Goal: Task Accomplishment & Management: Manage account settings

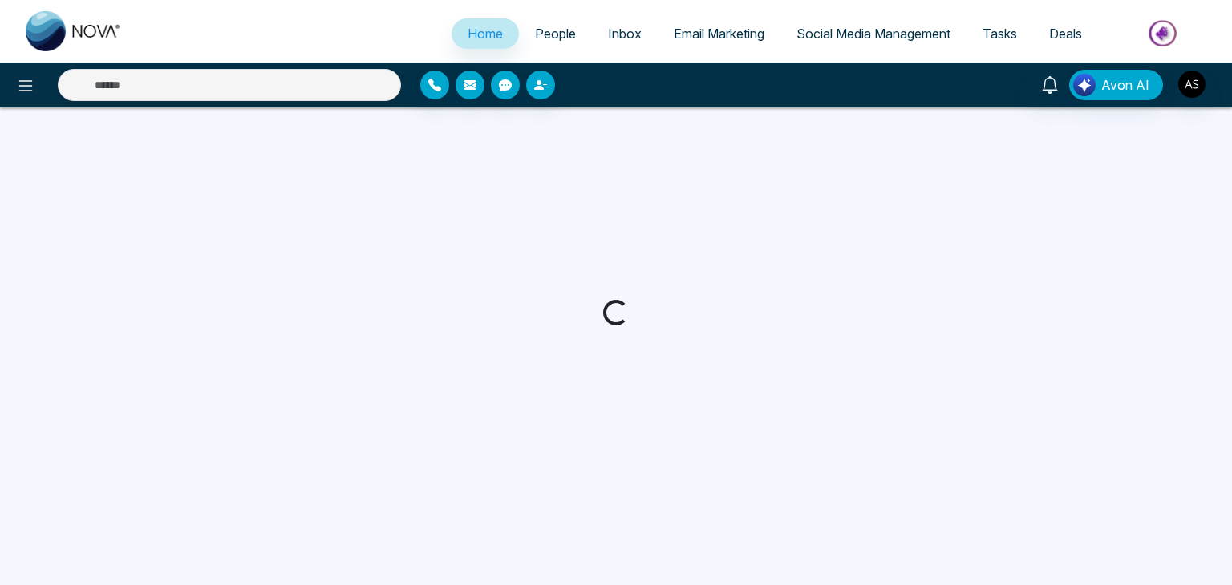
select select "*"
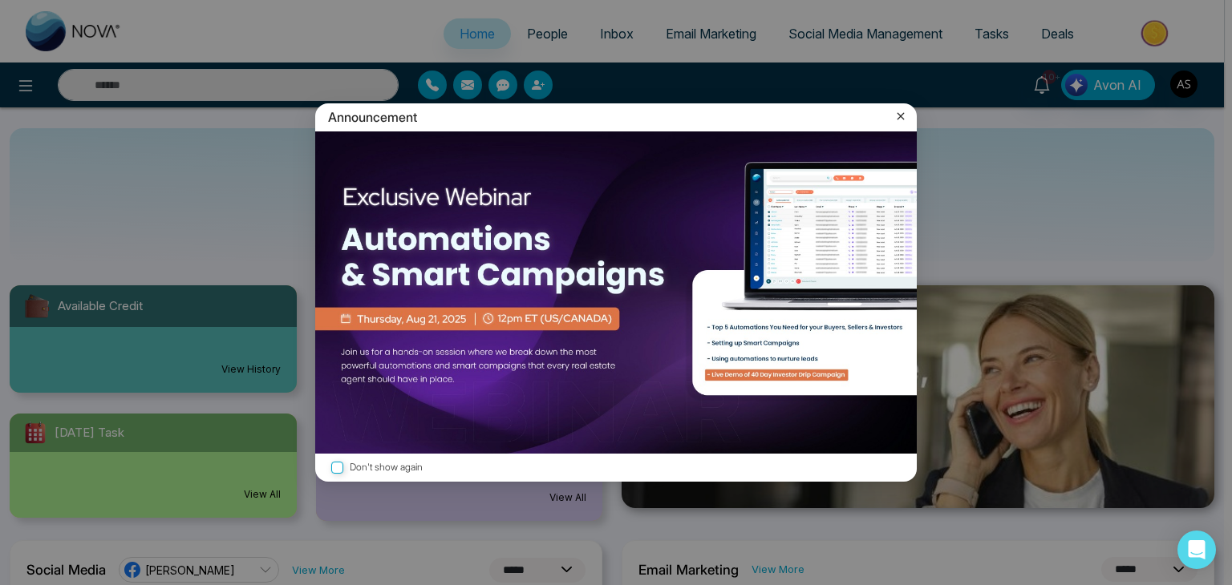
click at [902, 112] on icon at bounding box center [901, 116] width 16 height 16
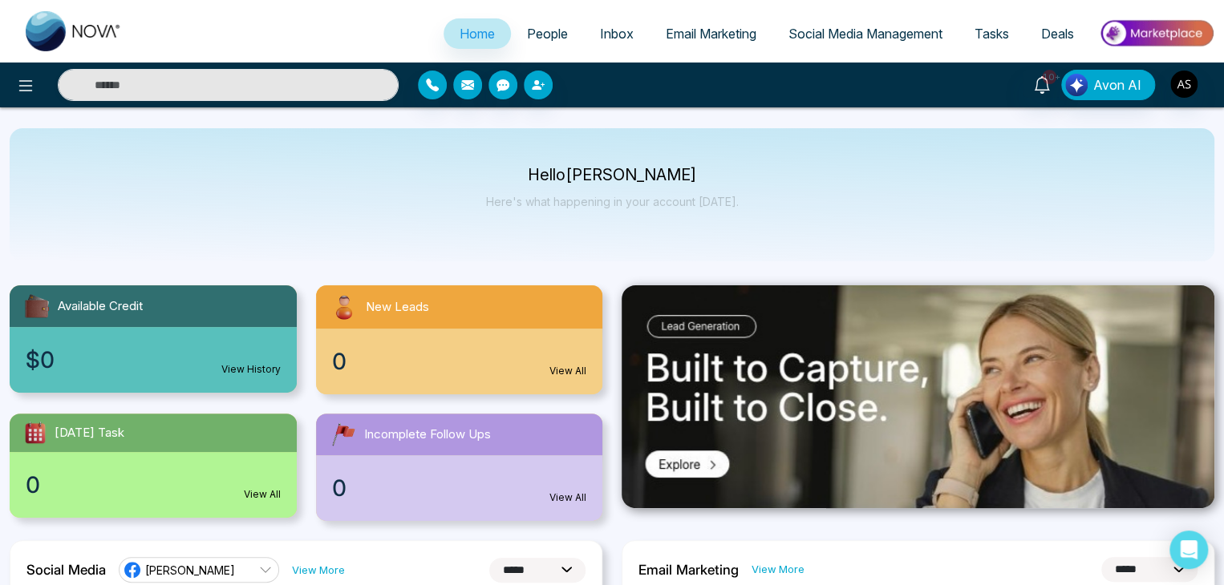
click at [730, 26] on span "Email Marketing" at bounding box center [711, 34] width 91 height 16
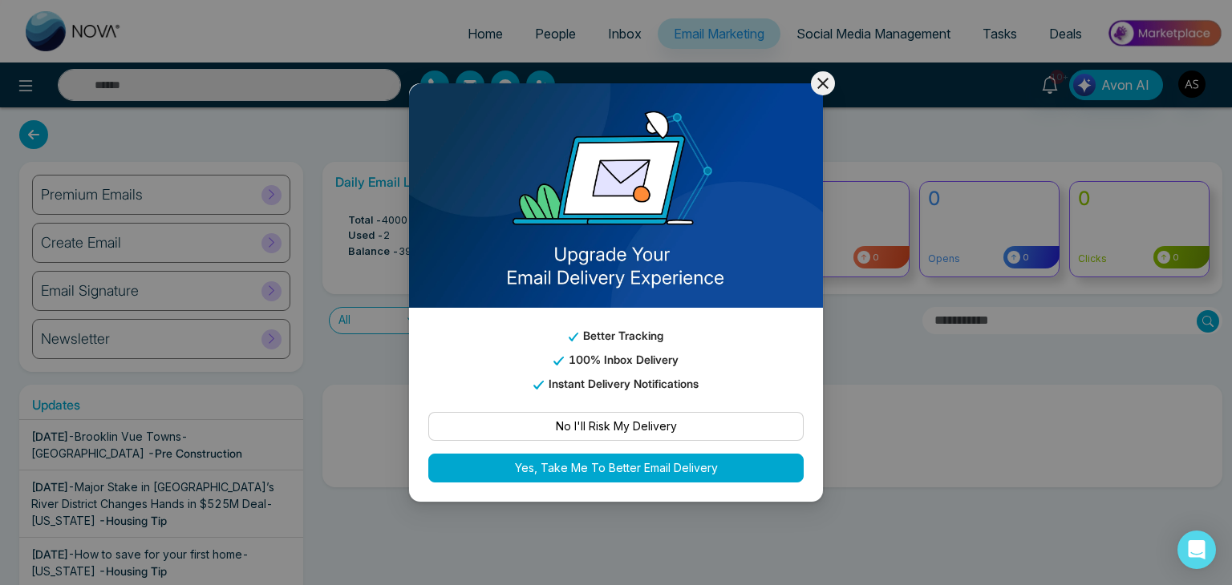
click at [830, 85] on icon at bounding box center [822, 83] width 19 height 19
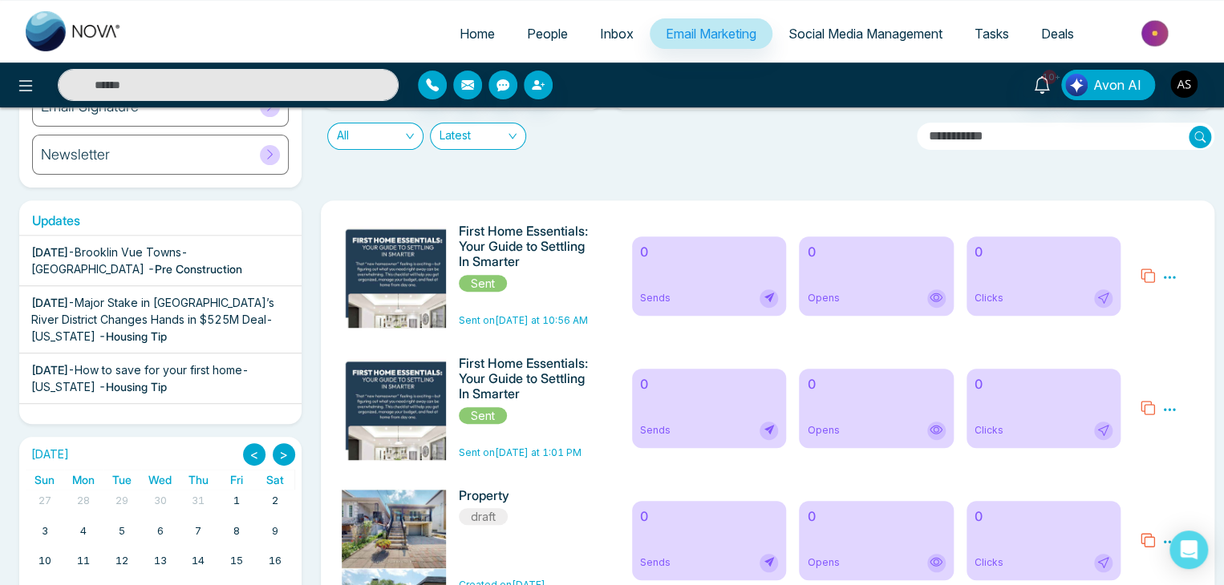
scroll to position [176, 0]
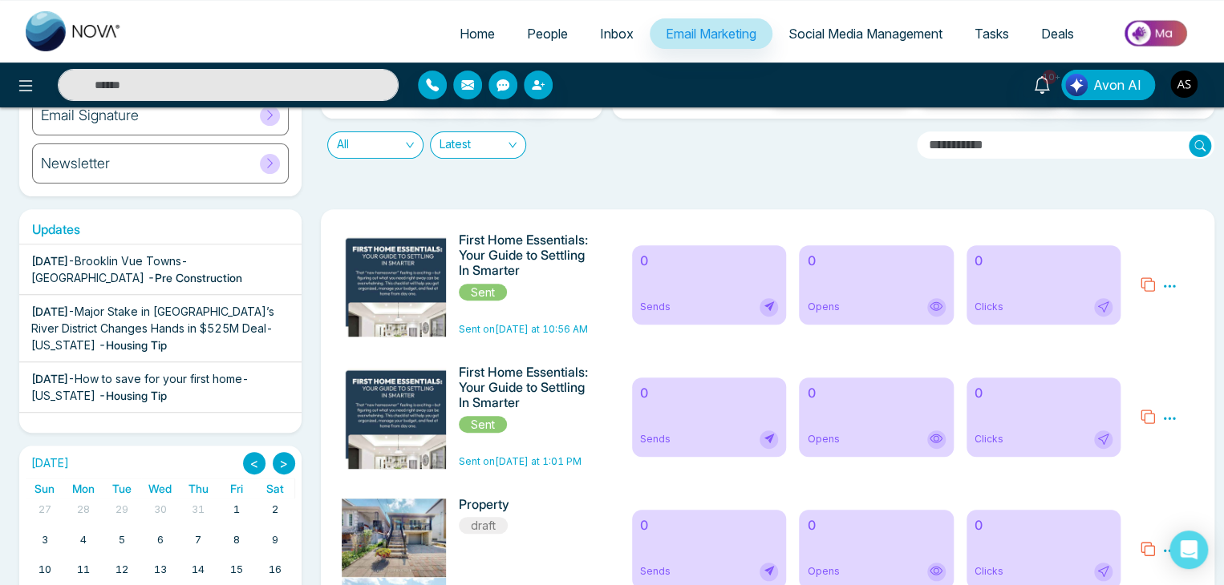
click at [688, 314] on div "Sends" at bounding box center [709, 307] width 139 height 18
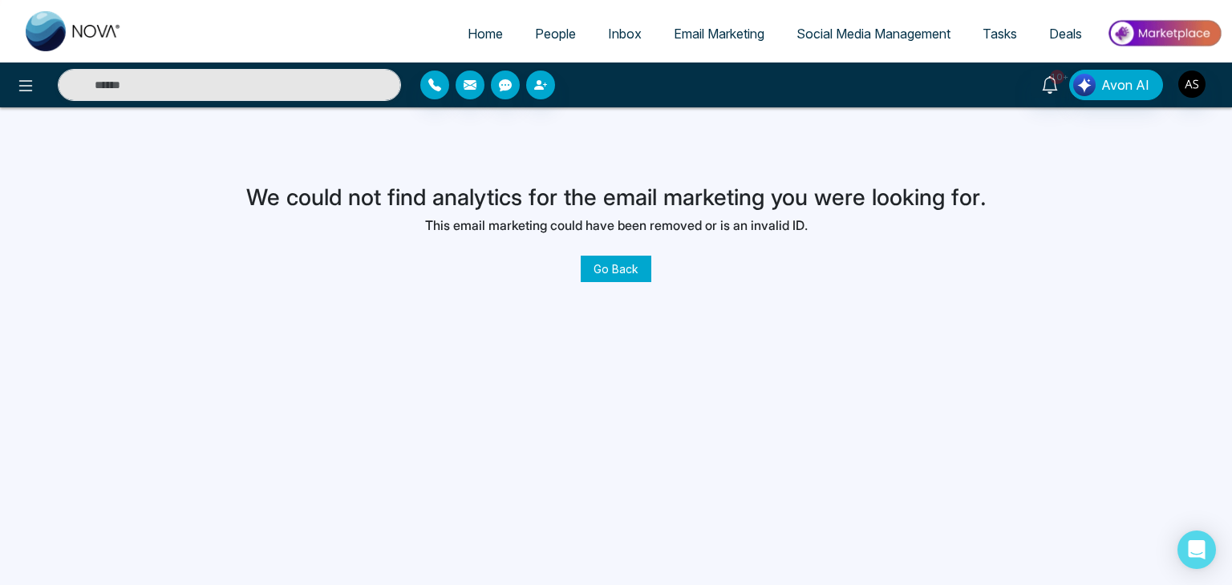
click at [633, 269] on link "Go Back" at bounding box center [616, 269] width 71 height 26
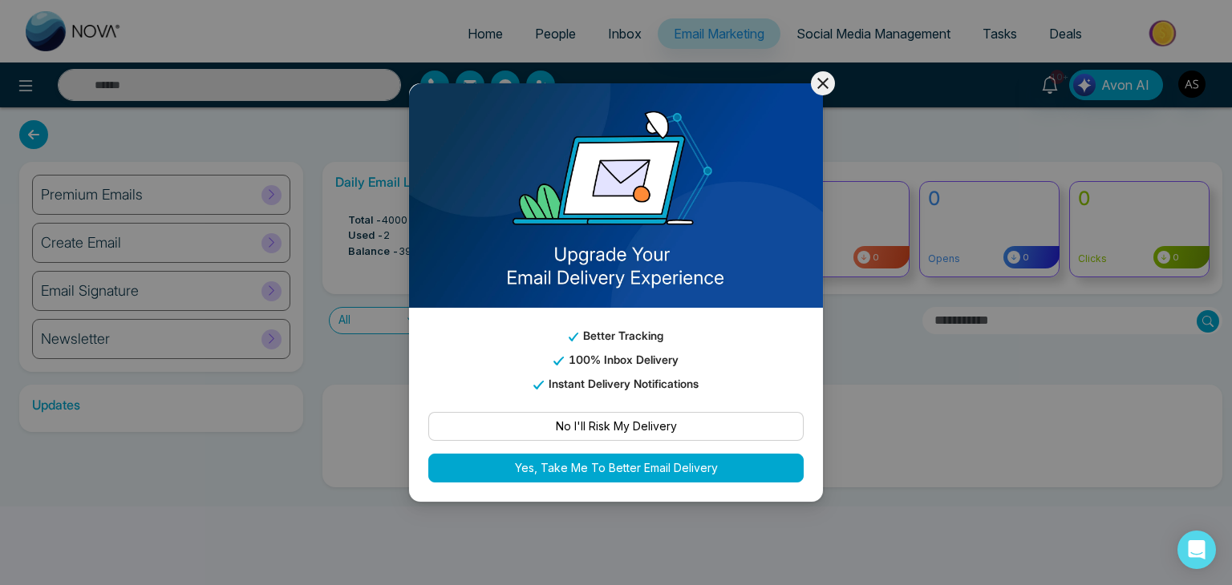
click at [823, 85] on icon at bounding box center [822, 83] width 19 height 19
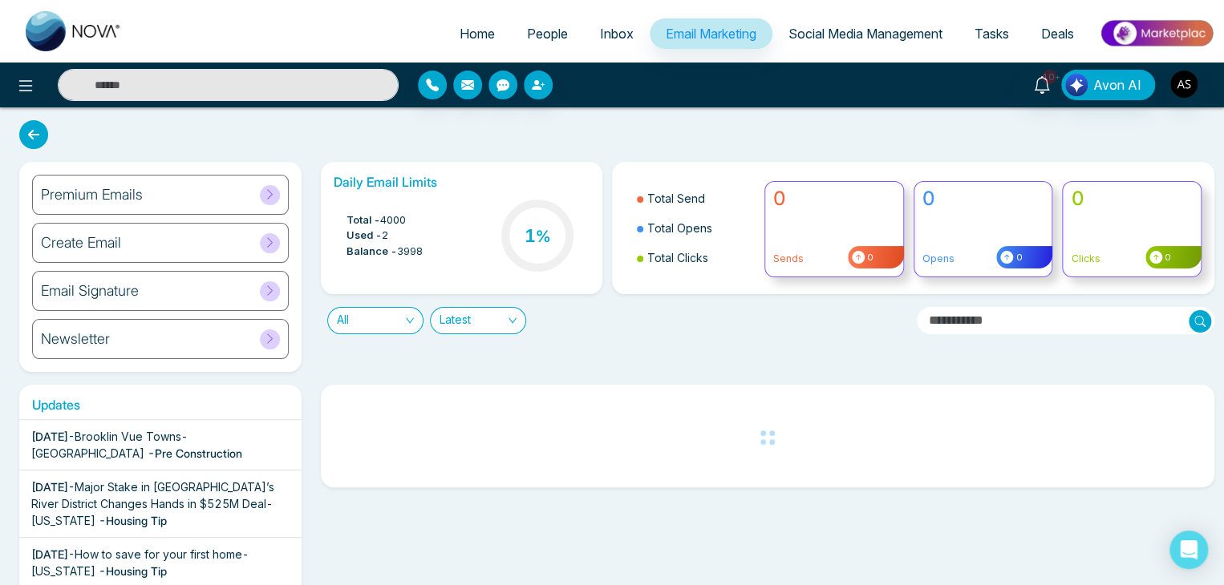
click at [257, 199] on div "Premium Emails" at bounding box center [160, 195] width 257 height 40
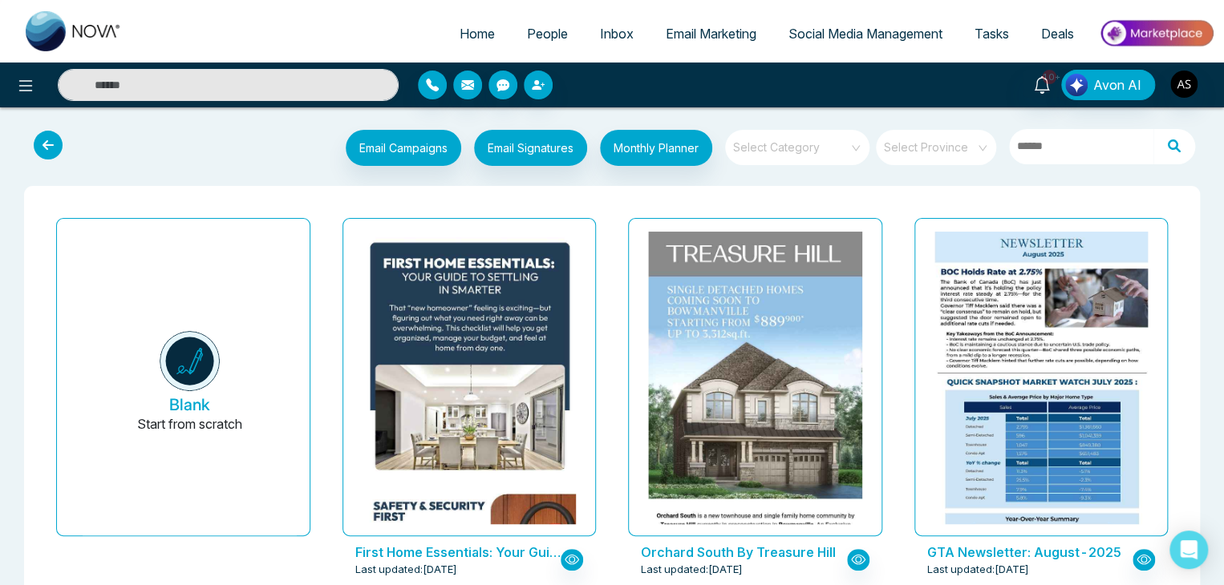
click at [10, 97] on div at bounding box center [204, 85] width 408 height 32
click at [1193, 92] on img "button" at bounding box center [1183, 84] width 27 height 27
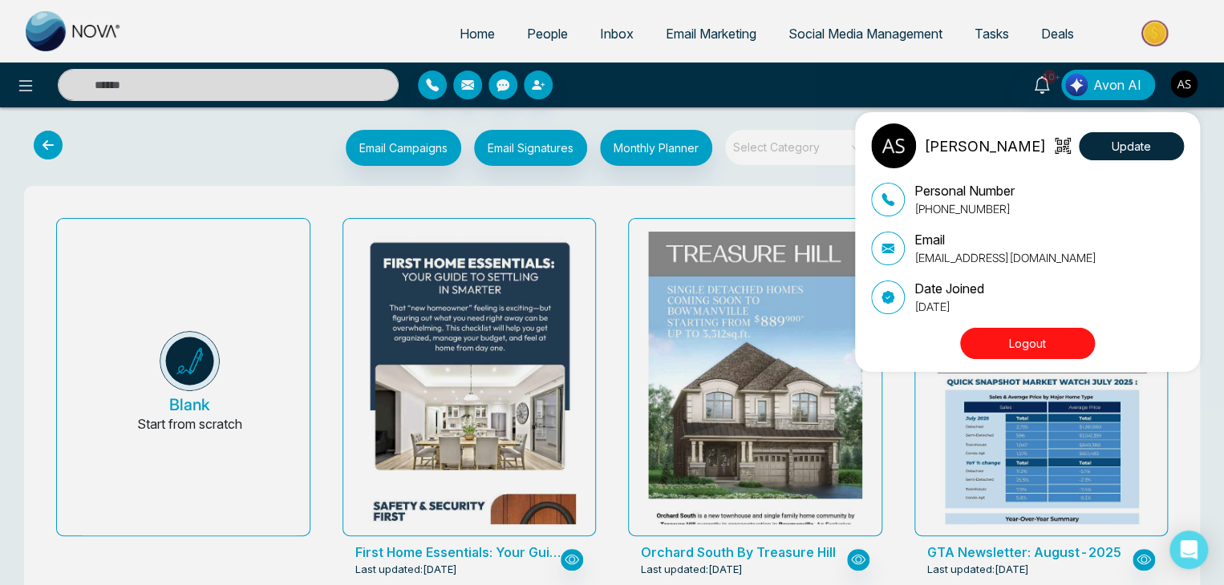
click at [1064, 331] on button "Logout" at bounding box center [1027, 343] width 135 height 31
